Goal: Find specific page/section: Find specific page/section

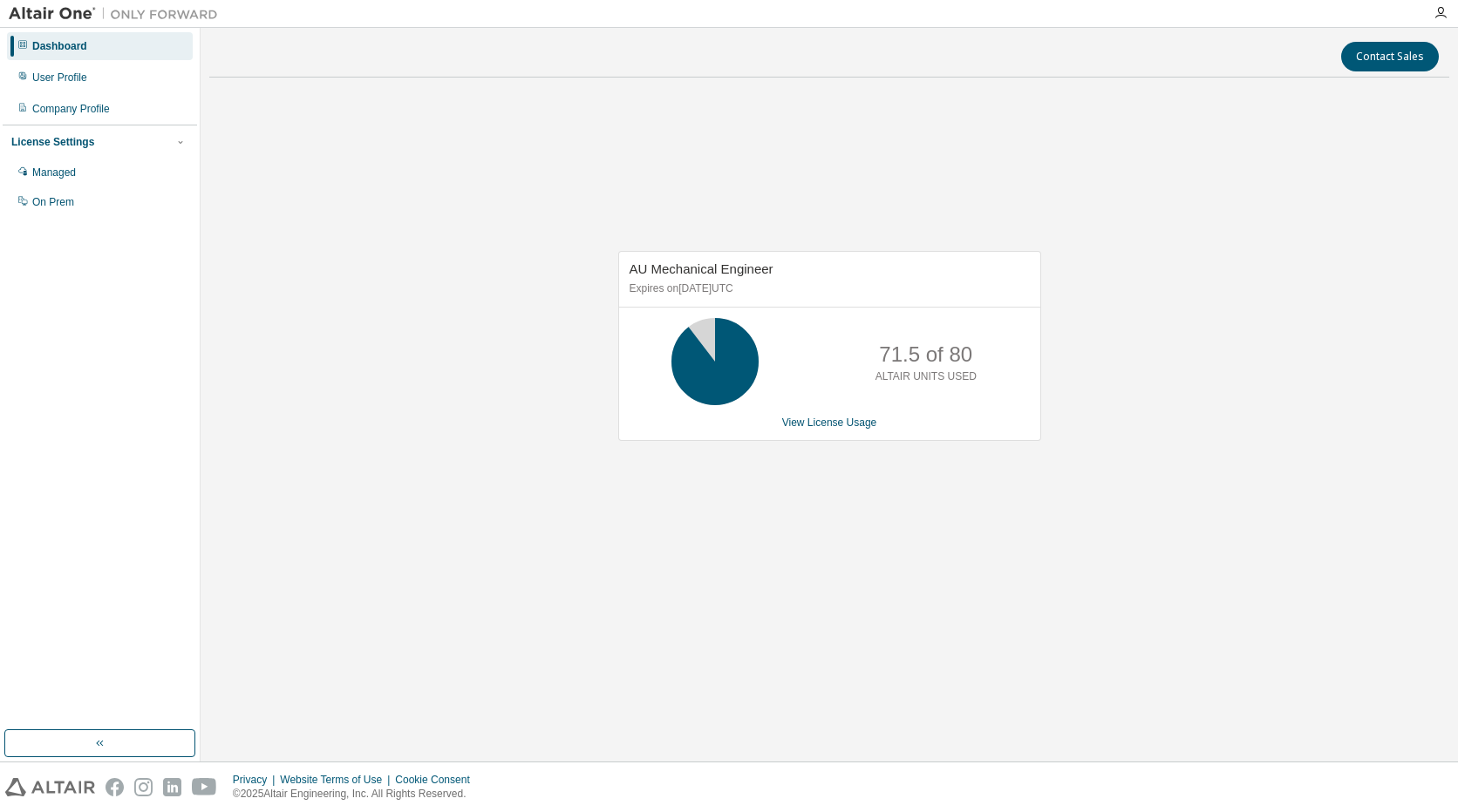
click at [267, 75] on div "Contact Sales AU Mechanical Engineer Expires on [DATE] UTC 71.5 of 80 ALTAIR UN…" at bounding box center [828, 394] width 1240 height 716
